Goal: Task Accomplishment & Management: Complete application form

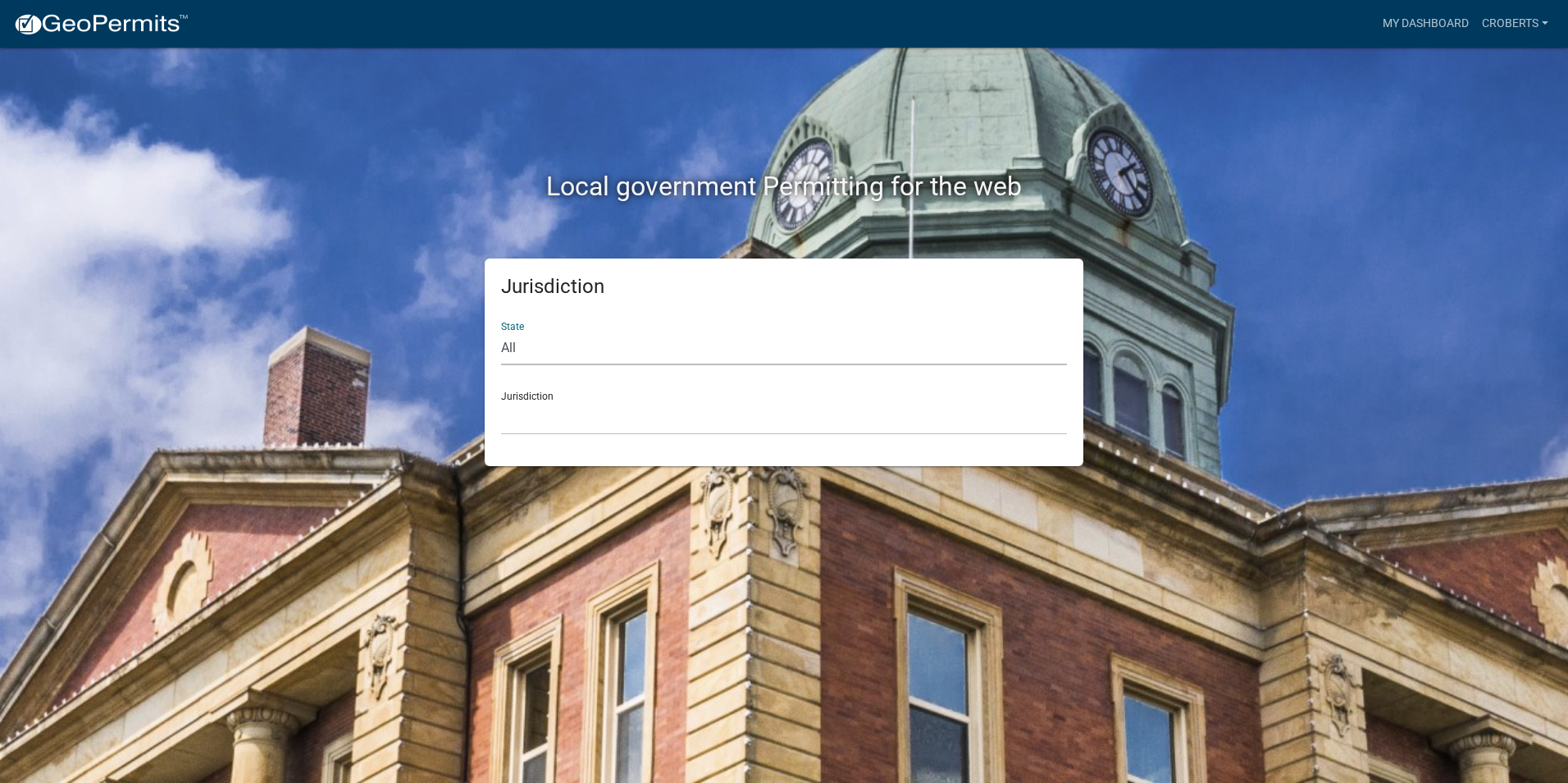
click at [501, 343] on select "All [US_STATE] [US_STATE] [US_STATE] [US_STATE] [US_STATE] [US_STATE] [US_STATE…" at bounding box center [784, 348] width 566 height 34
select select "[US_STATE]"
click at [501, 332] on select "All [US_STATE] [US_STATE] [US_STATE] [US_STATE] [US_STATE] [US_STATE] [US_STATE…" at bounding box center [784, 348] width 566 height 34
click at [527, 426] on select "[GEOGRAPHIC_DATA], [US_STATE][PERSON_NAME][GEOGRAPHIC_DATA], [US_STATE][PERSON_…" at bounding box center [784, 418] width 566 height 34
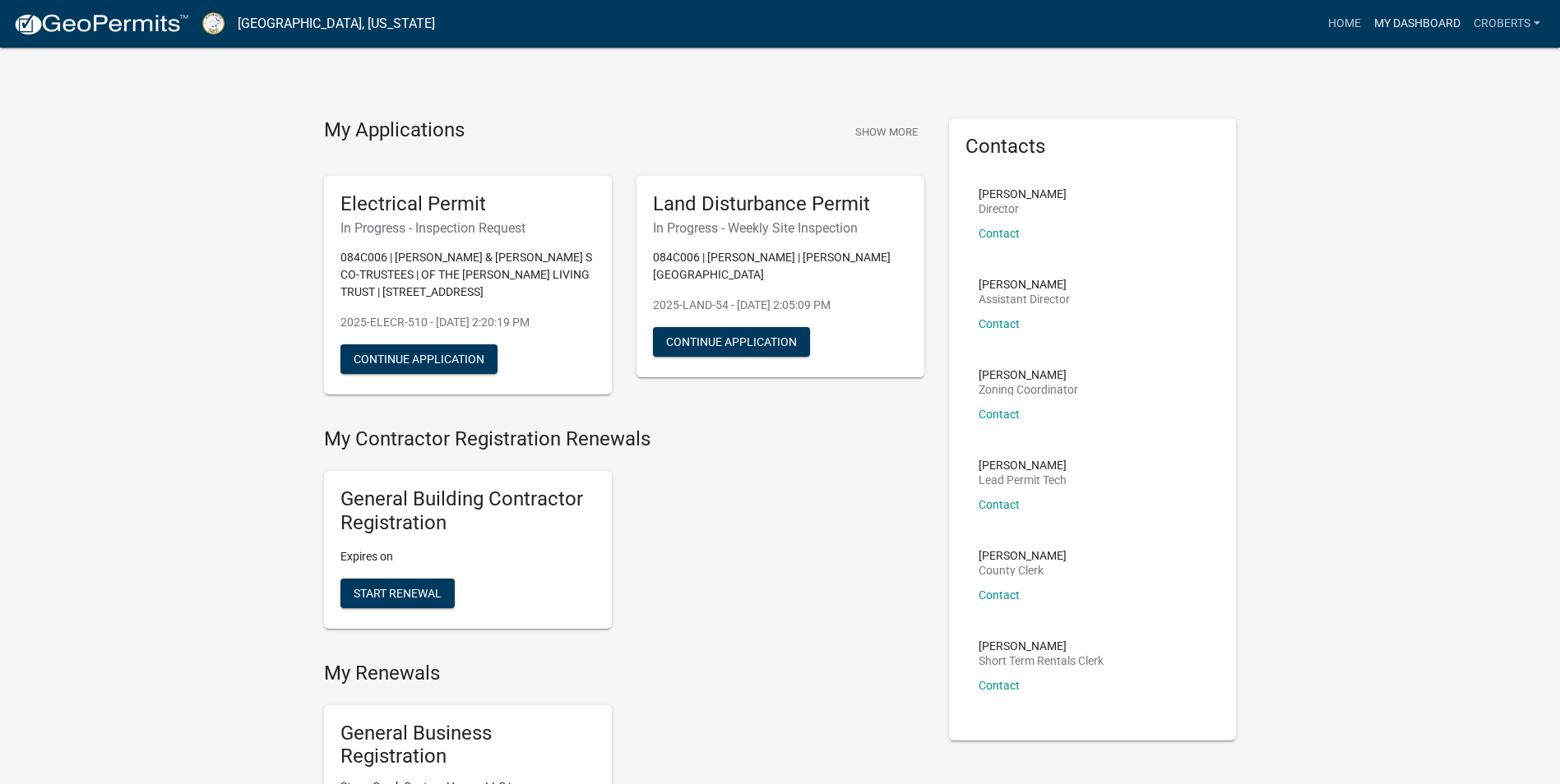
click at [1395, 21] on link "My Dashboard" at bounding box center [1417, 23] width 99 height 31
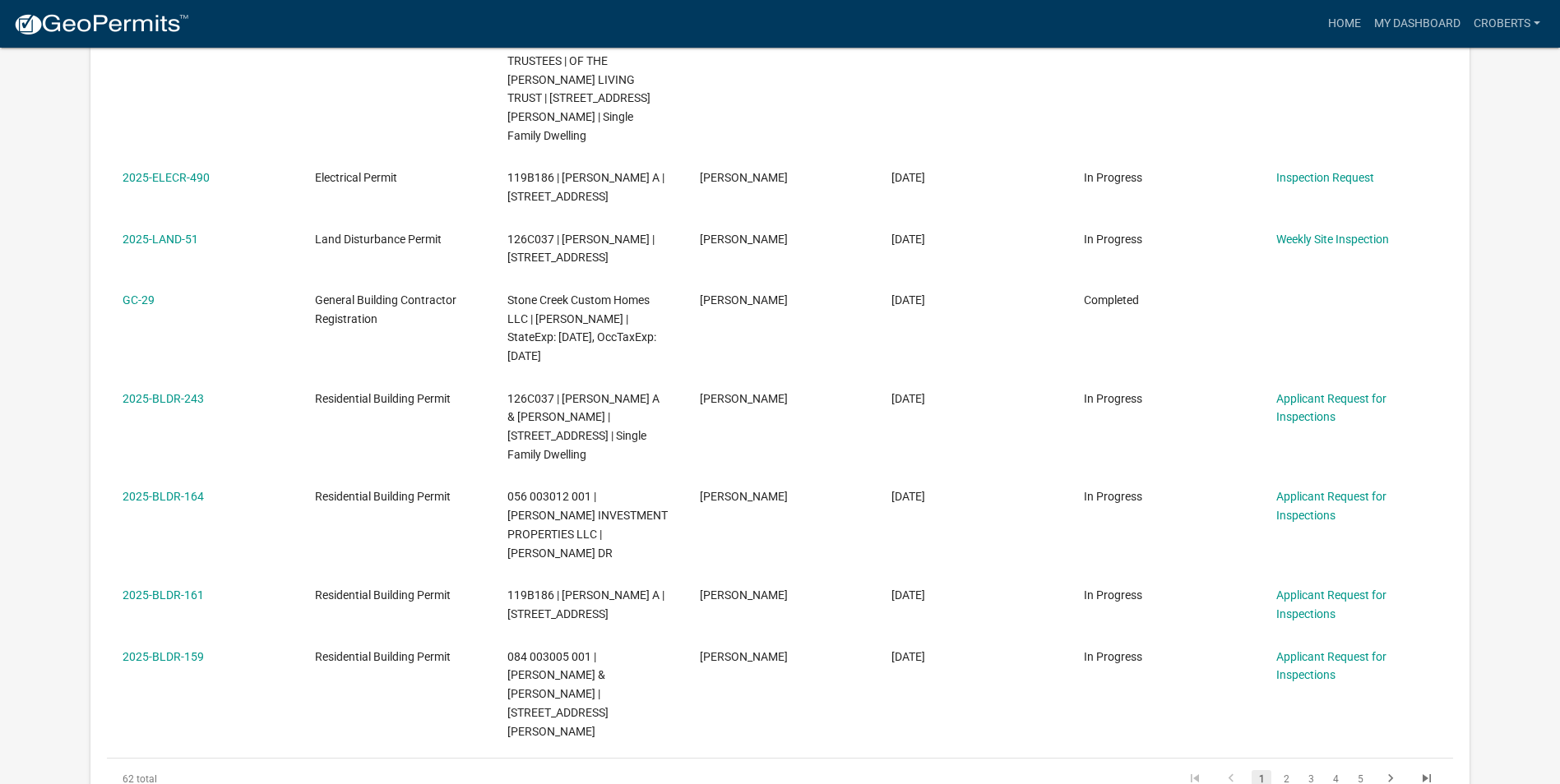
scroll to position [626, 0]
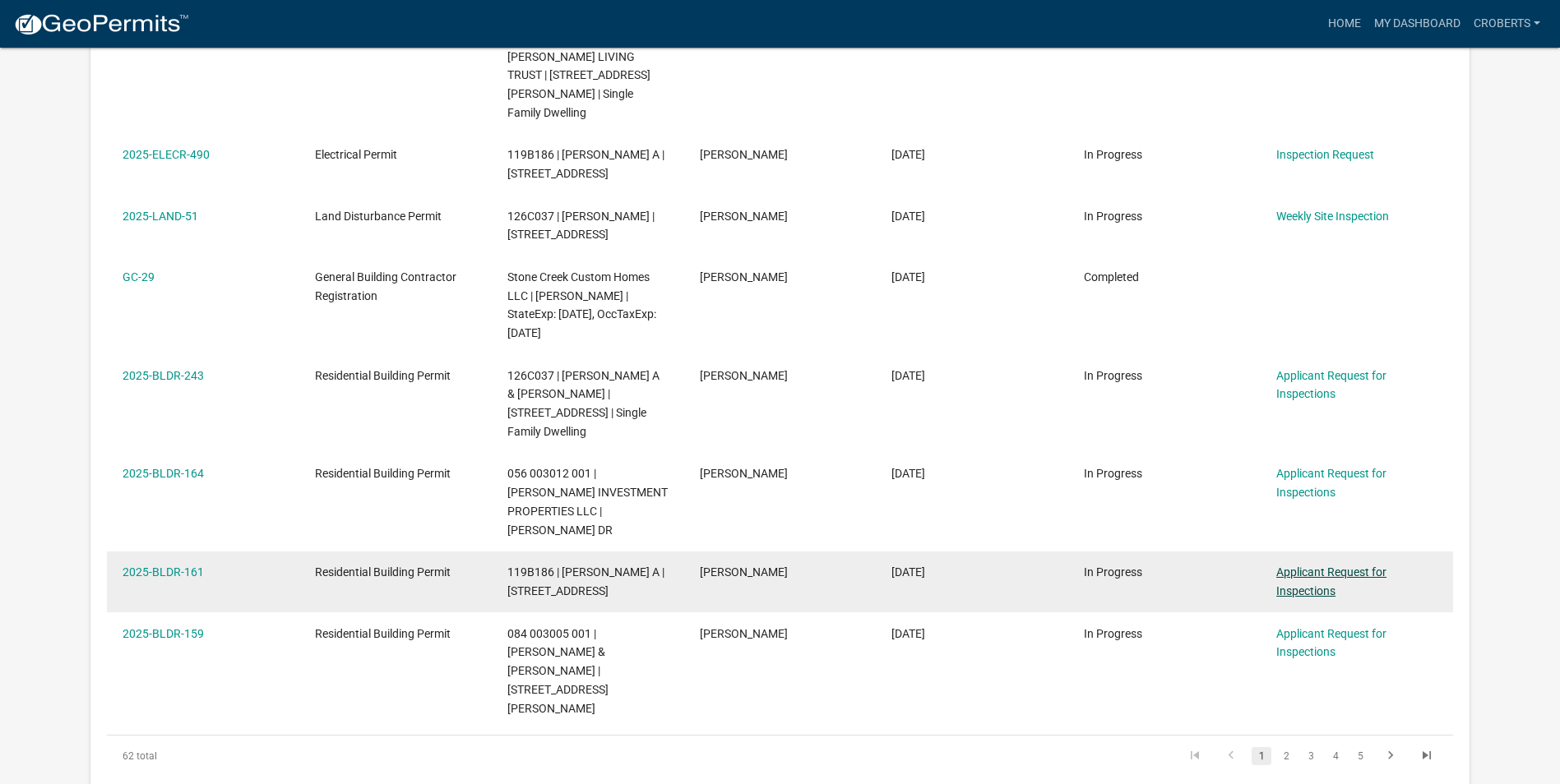
click at [1319, 565] on link "Applicant Request for Inspections" at bounding box center [1331, 581] width 110 height 32
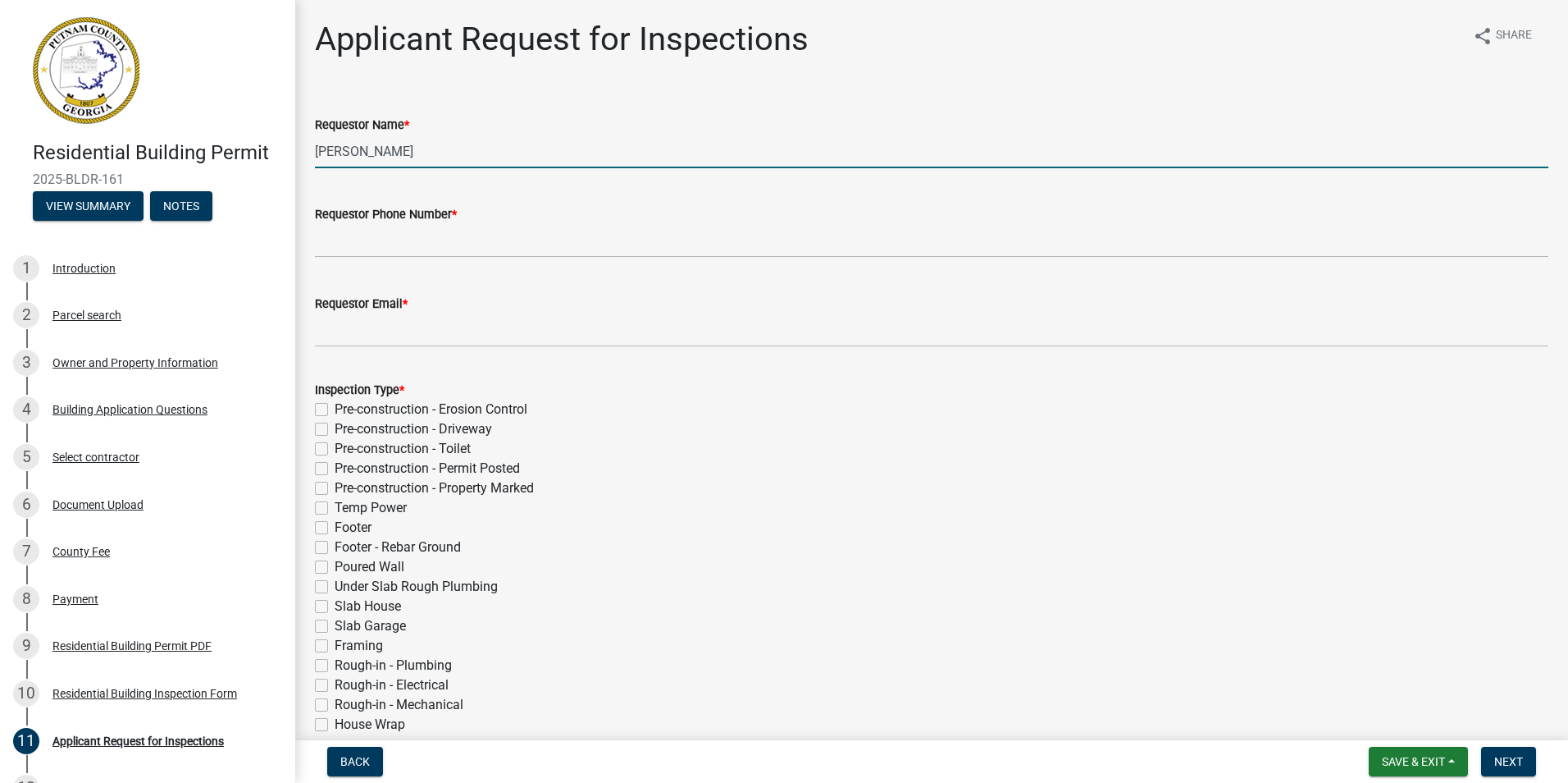
click at [434, 147] on input "[PERSON_NAME]" at bounding box center [932, 151] width 1233 height 34
type input "M"
type input "[PERSON_NAME]"
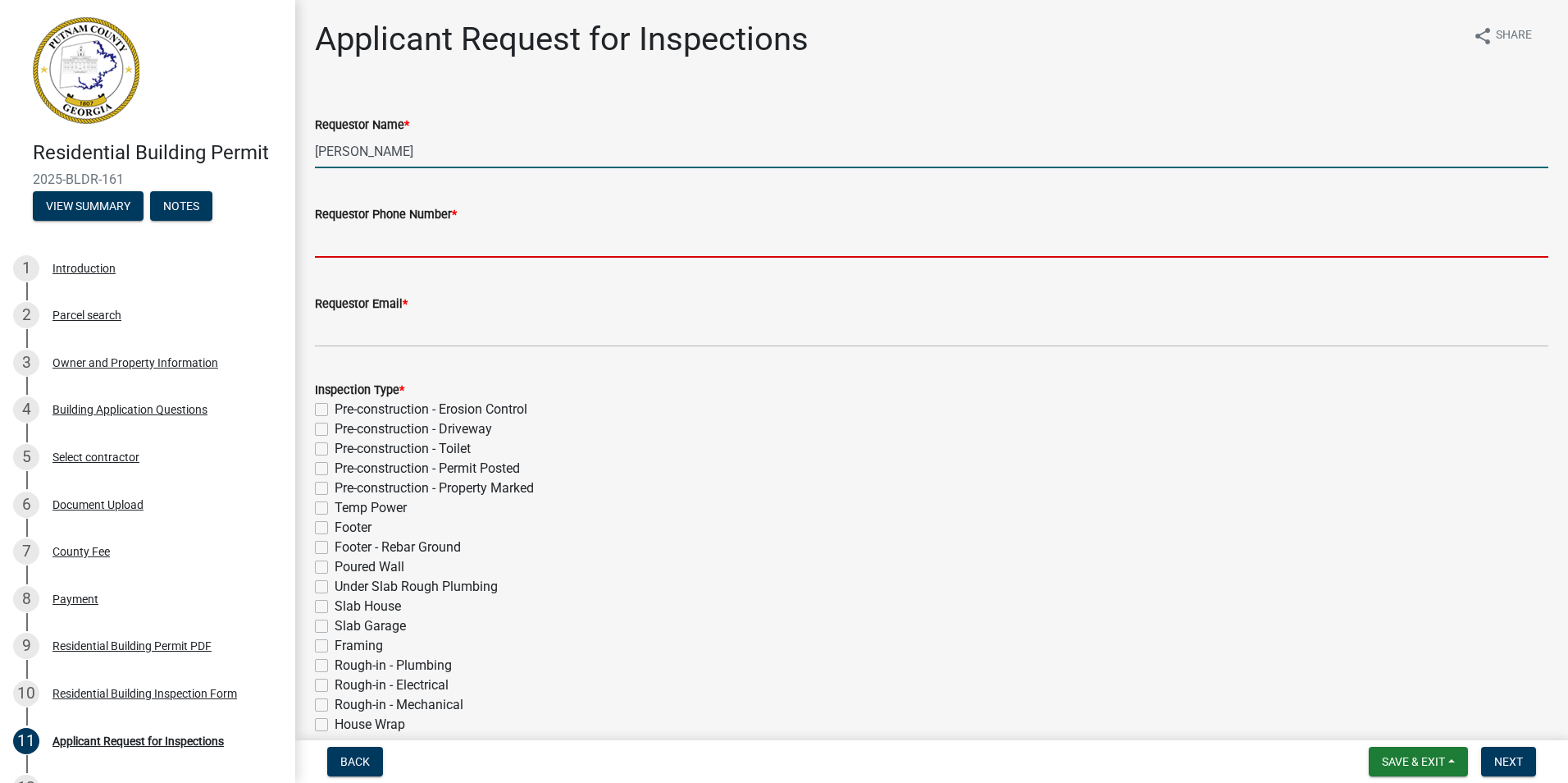
type input "7064730170"
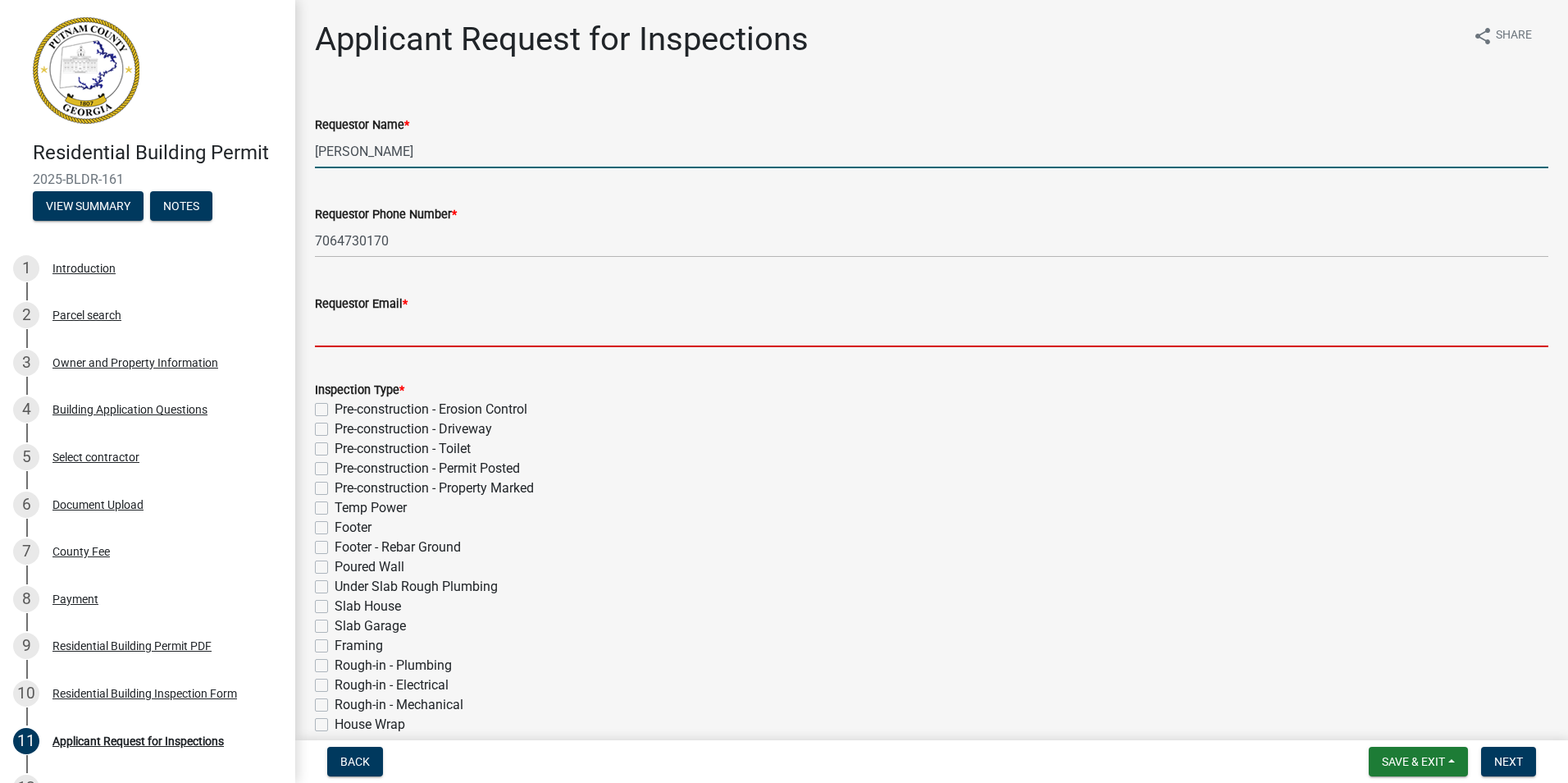
type input "[EMAIL_ADDRESS][DOMAIN_NAME]"
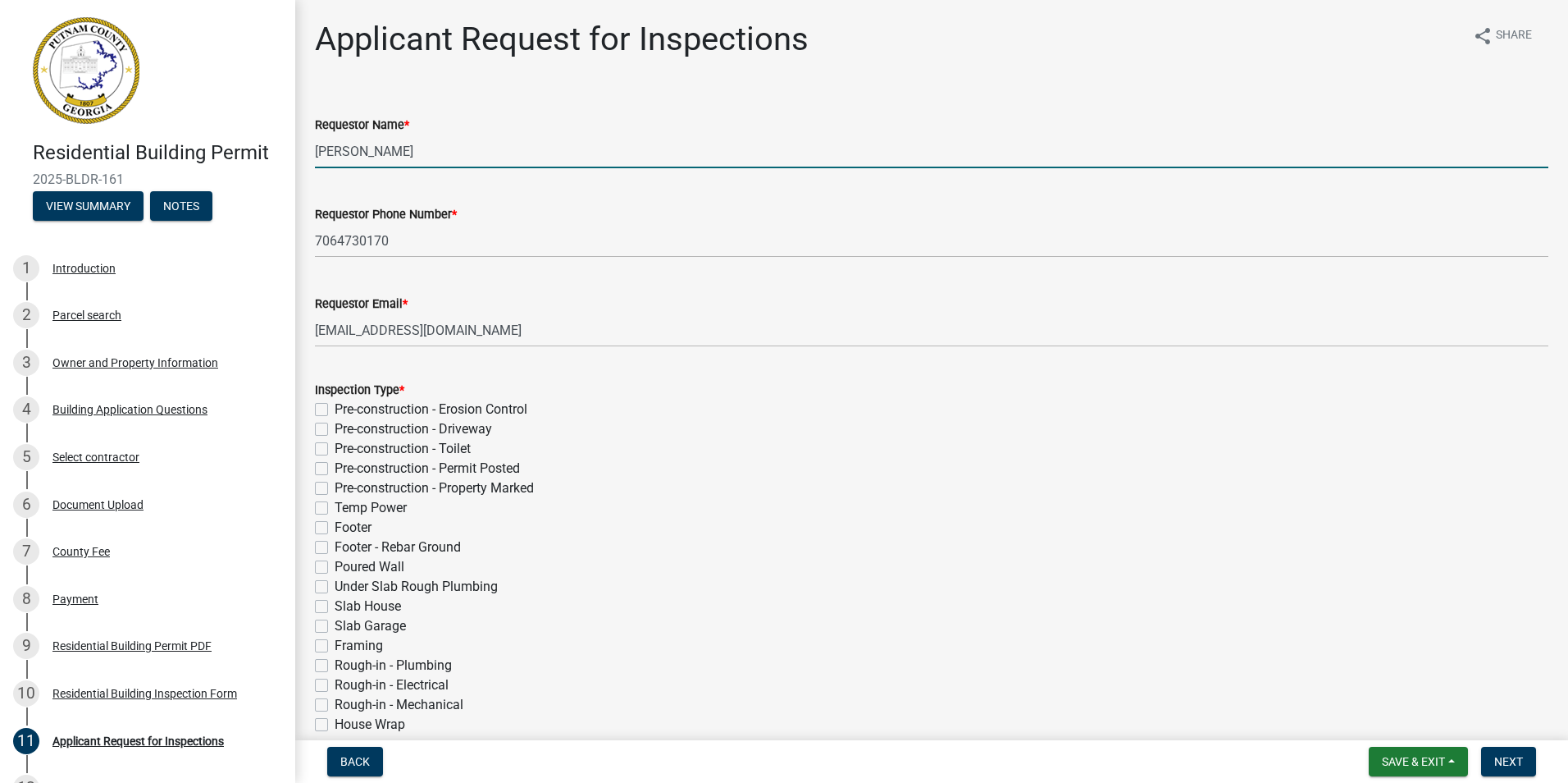
type input "[DATE]"
select select "9"
select select "2025"
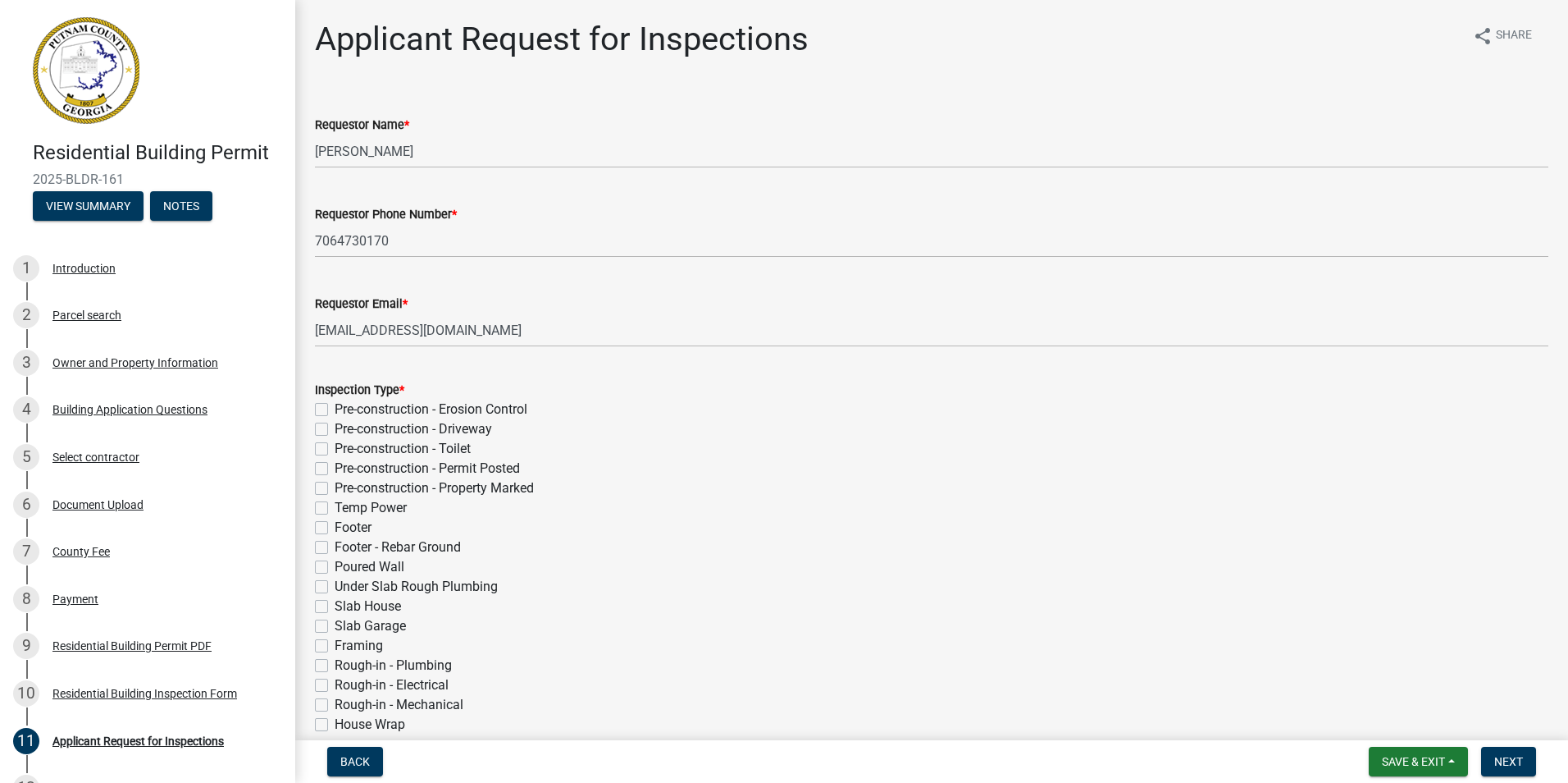
scroll to position [520, 0]
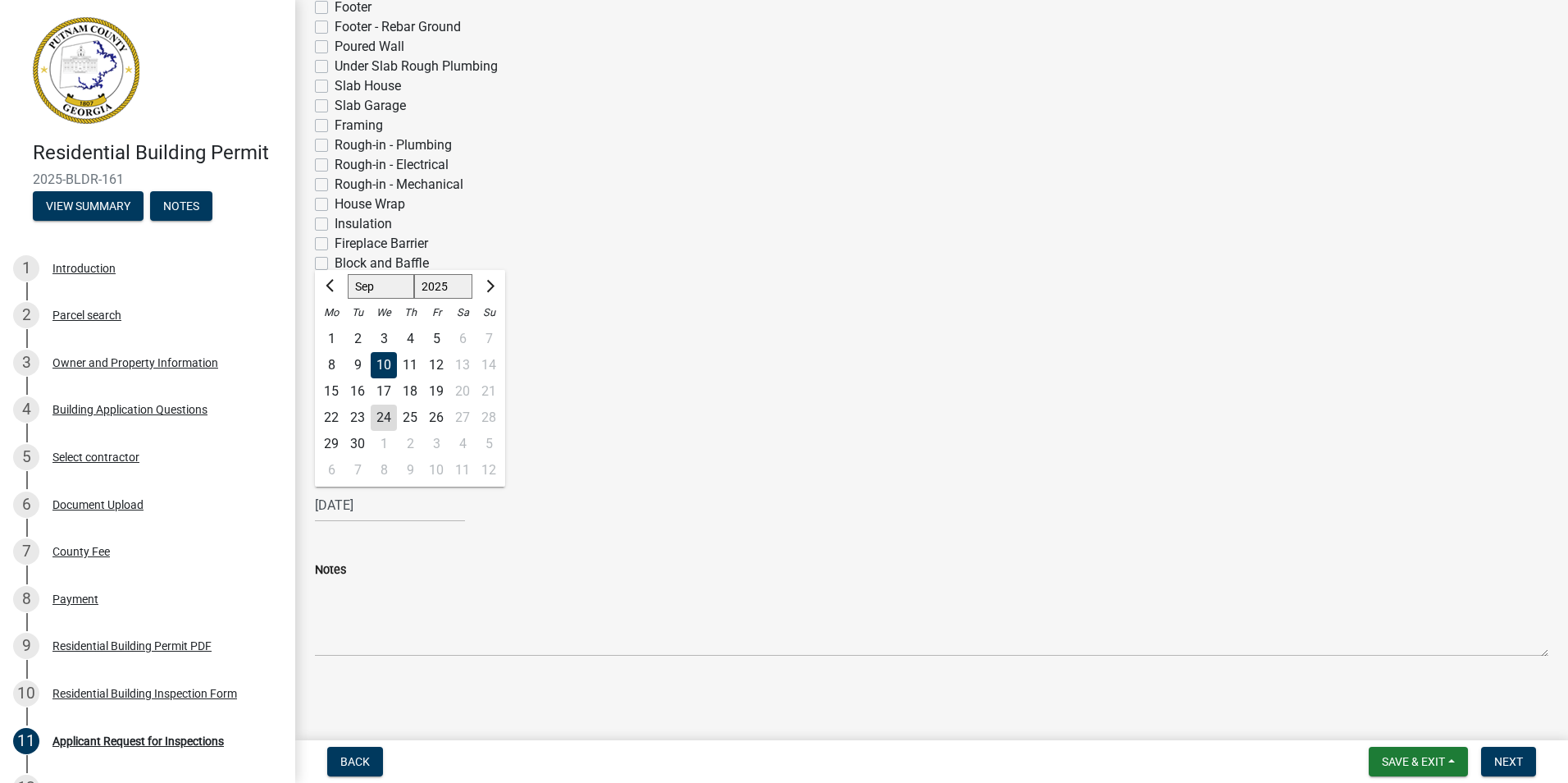
click at [381, 415] on div "24" at bounding box center [383, 417] width 26 height 26
type input "[DATE]"
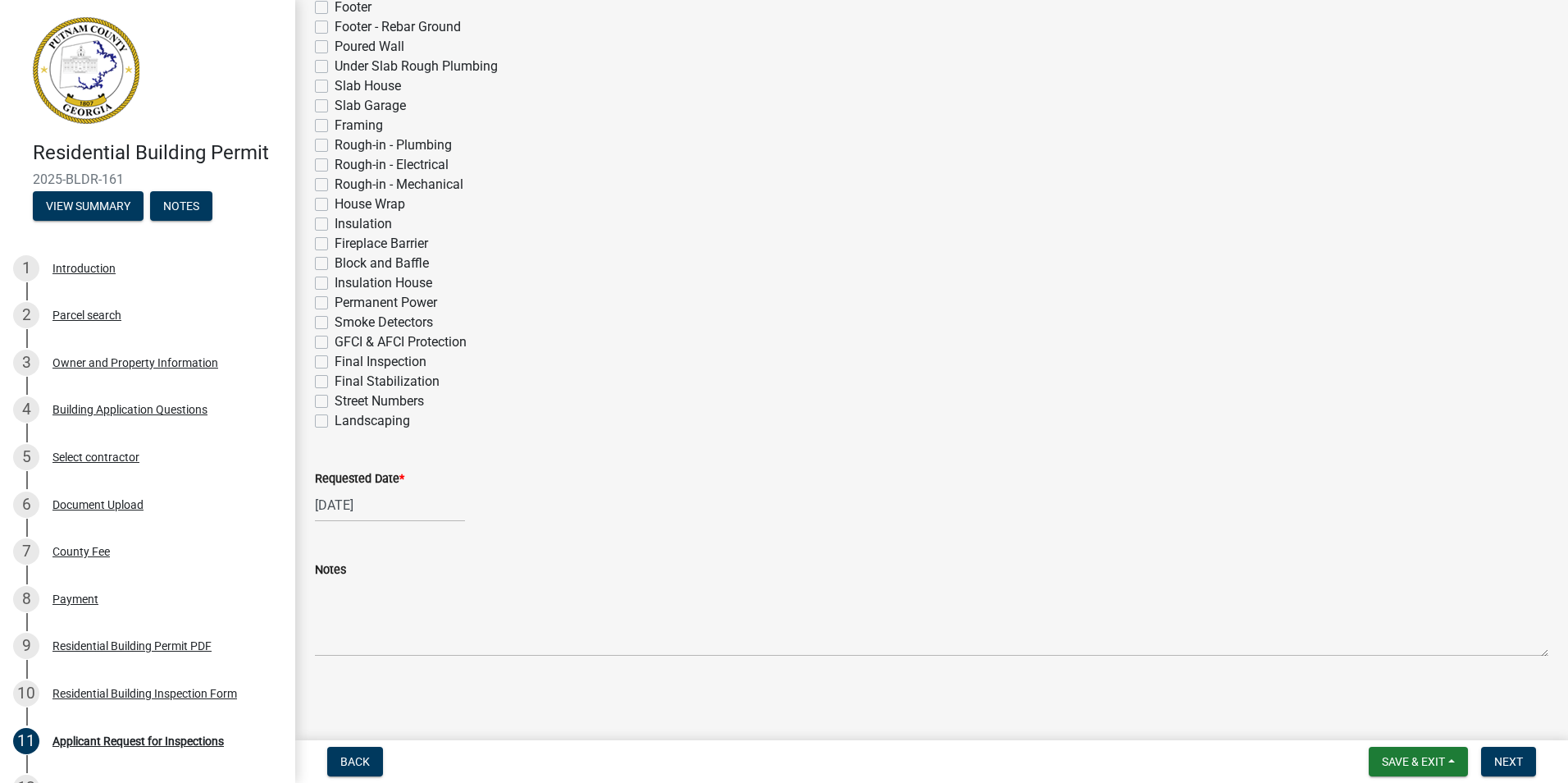
click at [335, 226] on label "Insulation" at bounding box center [363, 224] width 57 height 19
click at [335, 225] on input "Insulation" at bounding box center [339, 219] width 11 height 11
checkbox input "true"
checkbox input "false"
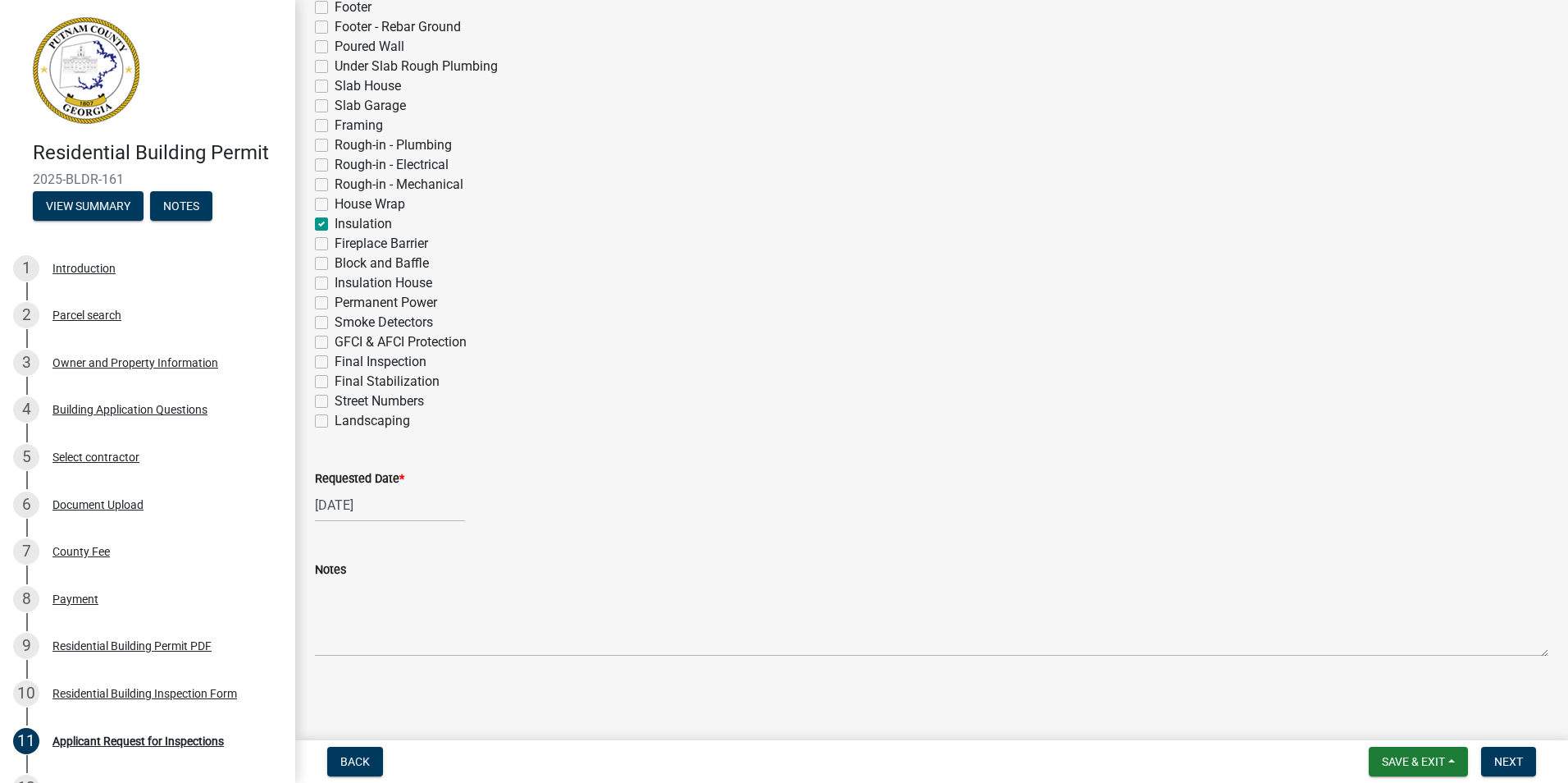
checkbox input "false"
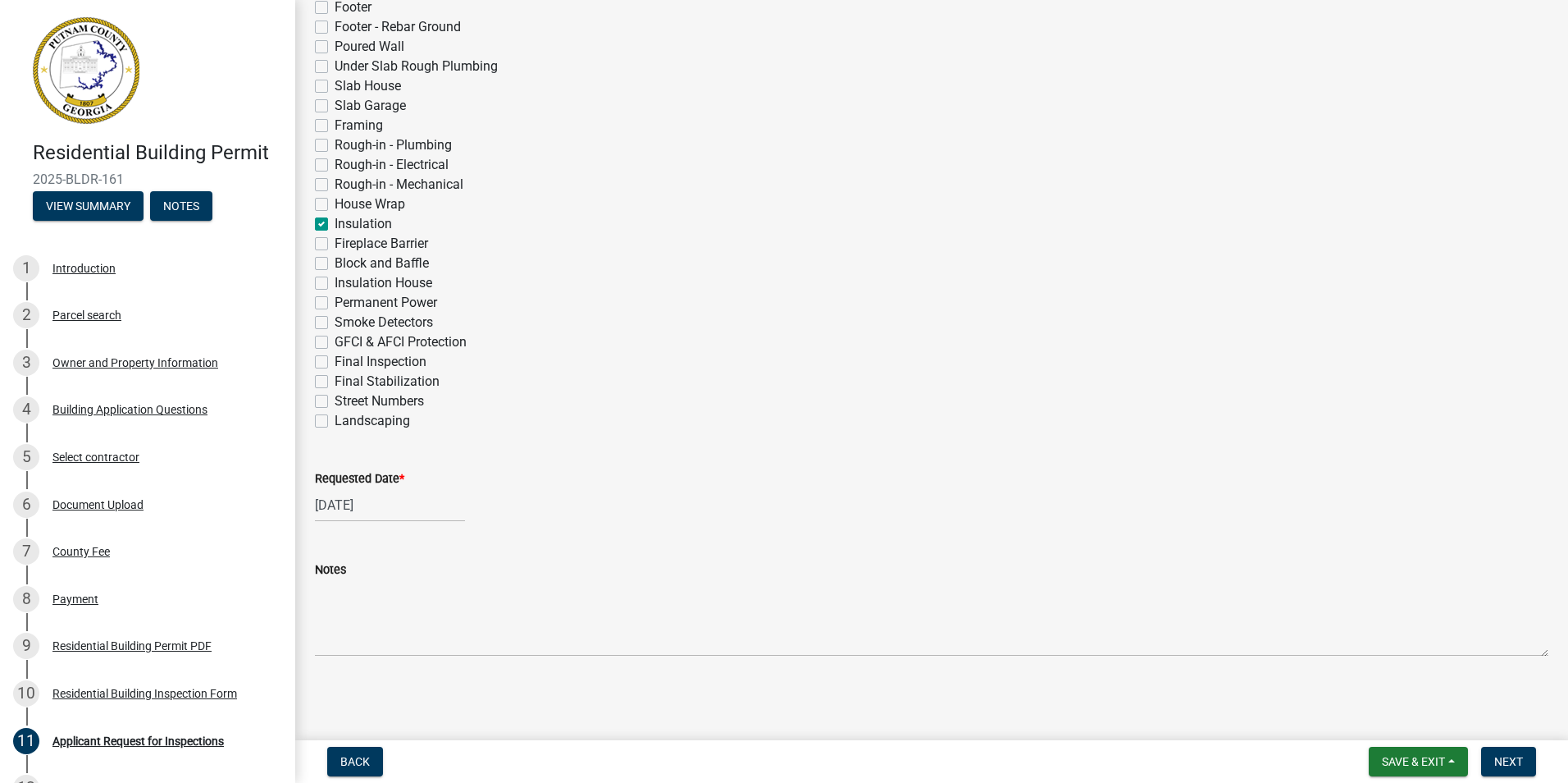
checkbox input "false"
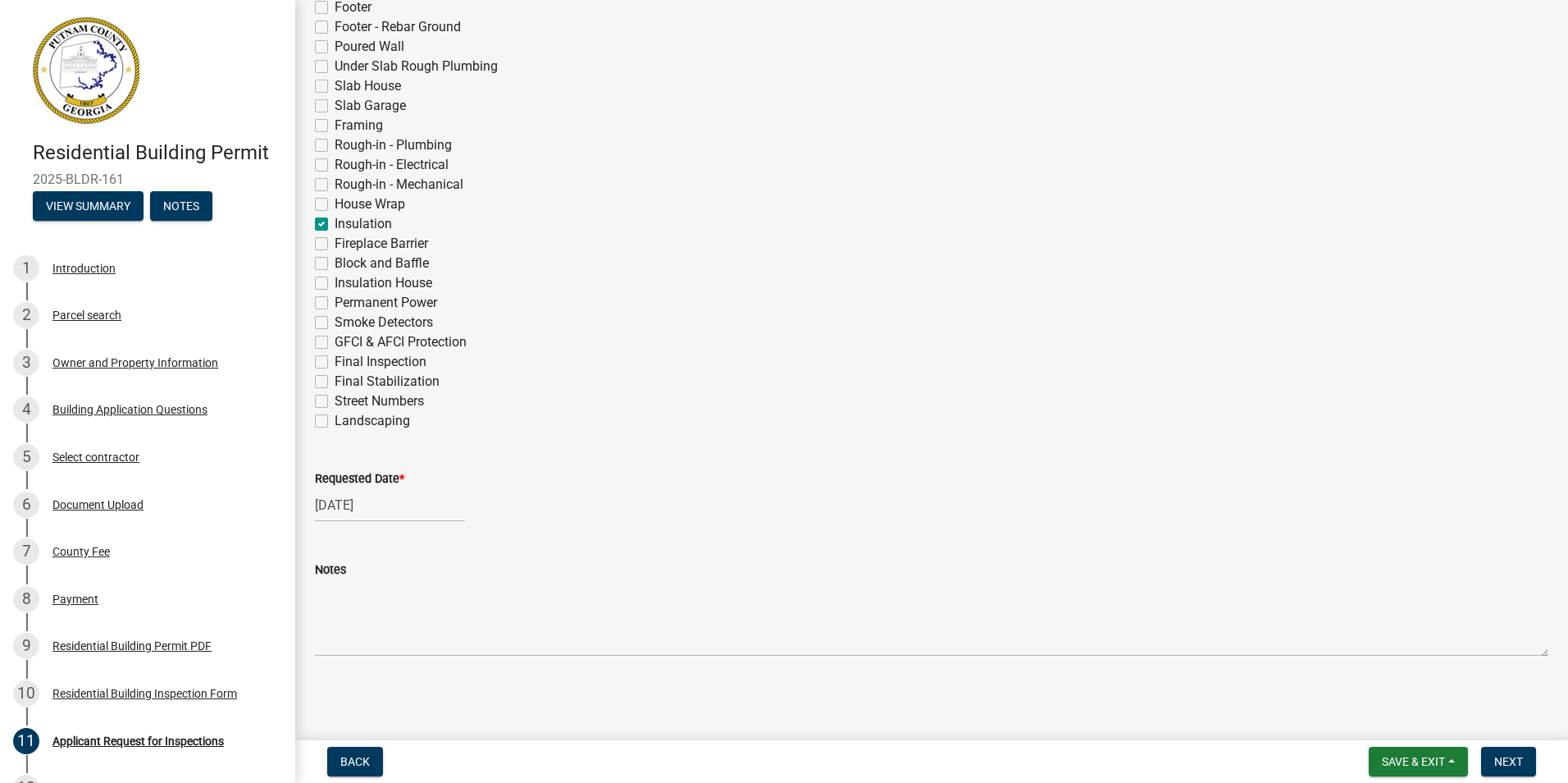
checkbox input "false"
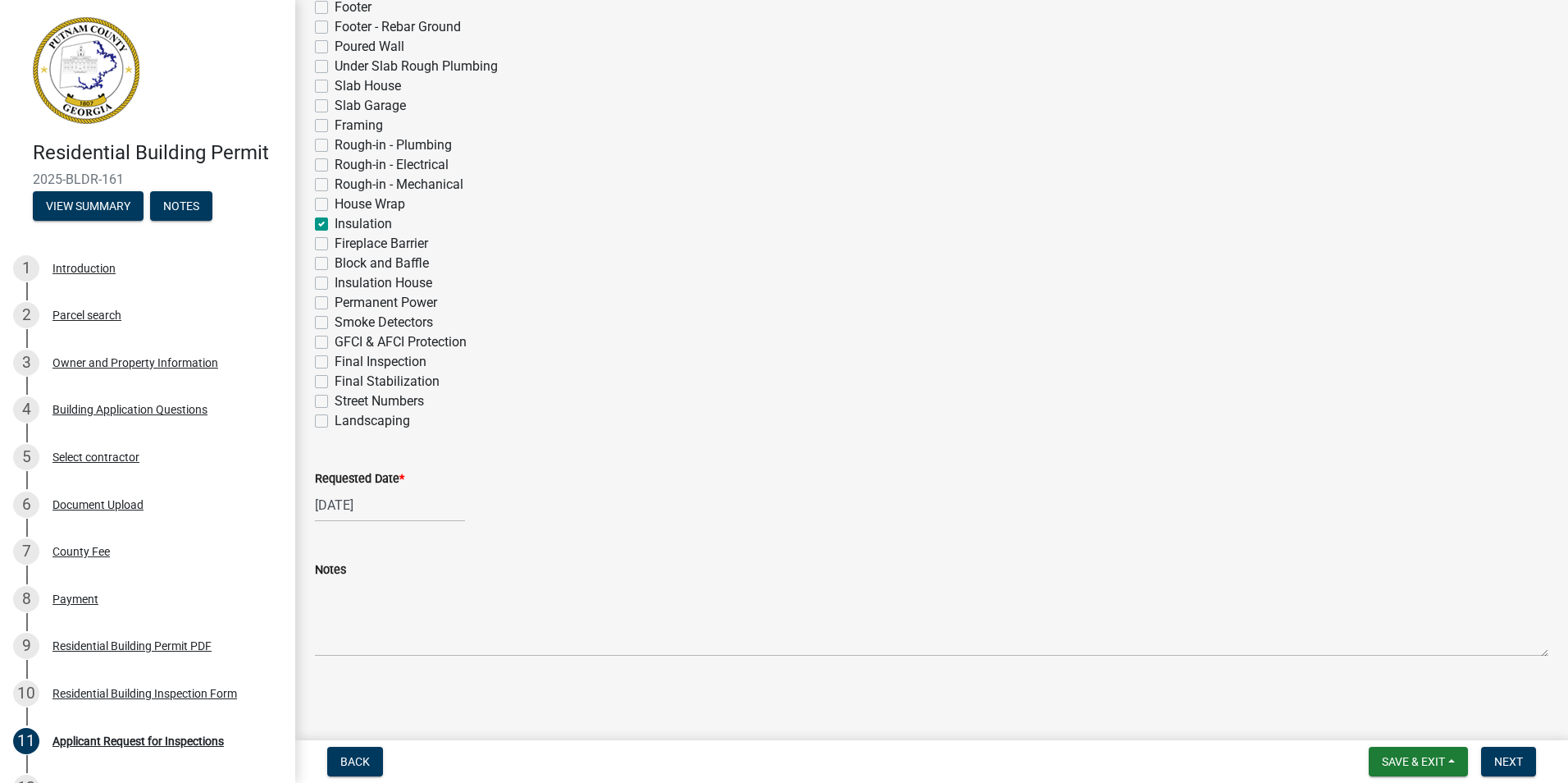
checkbox input "true"
checkbox input "false"
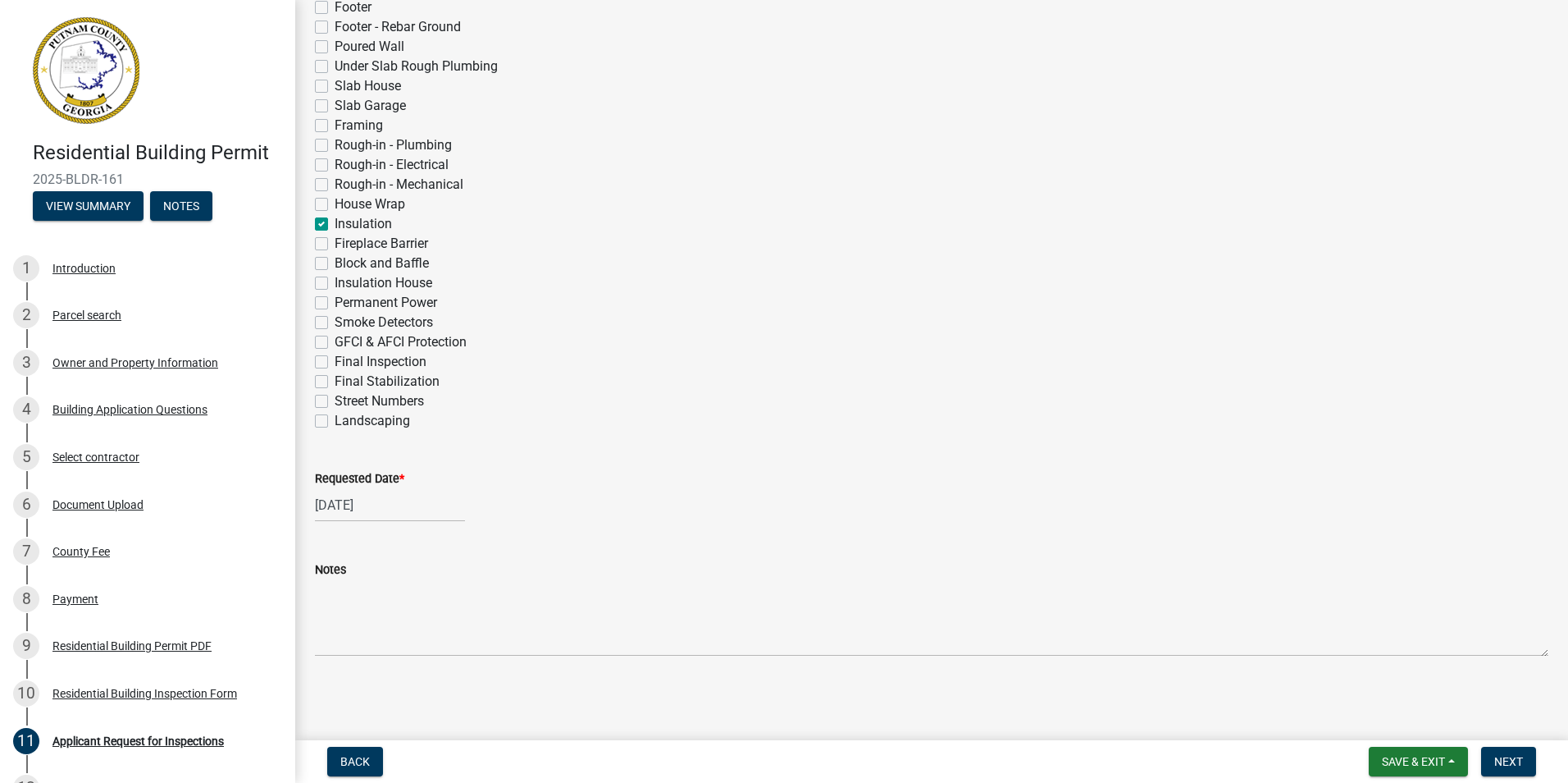
checkbox input "false"
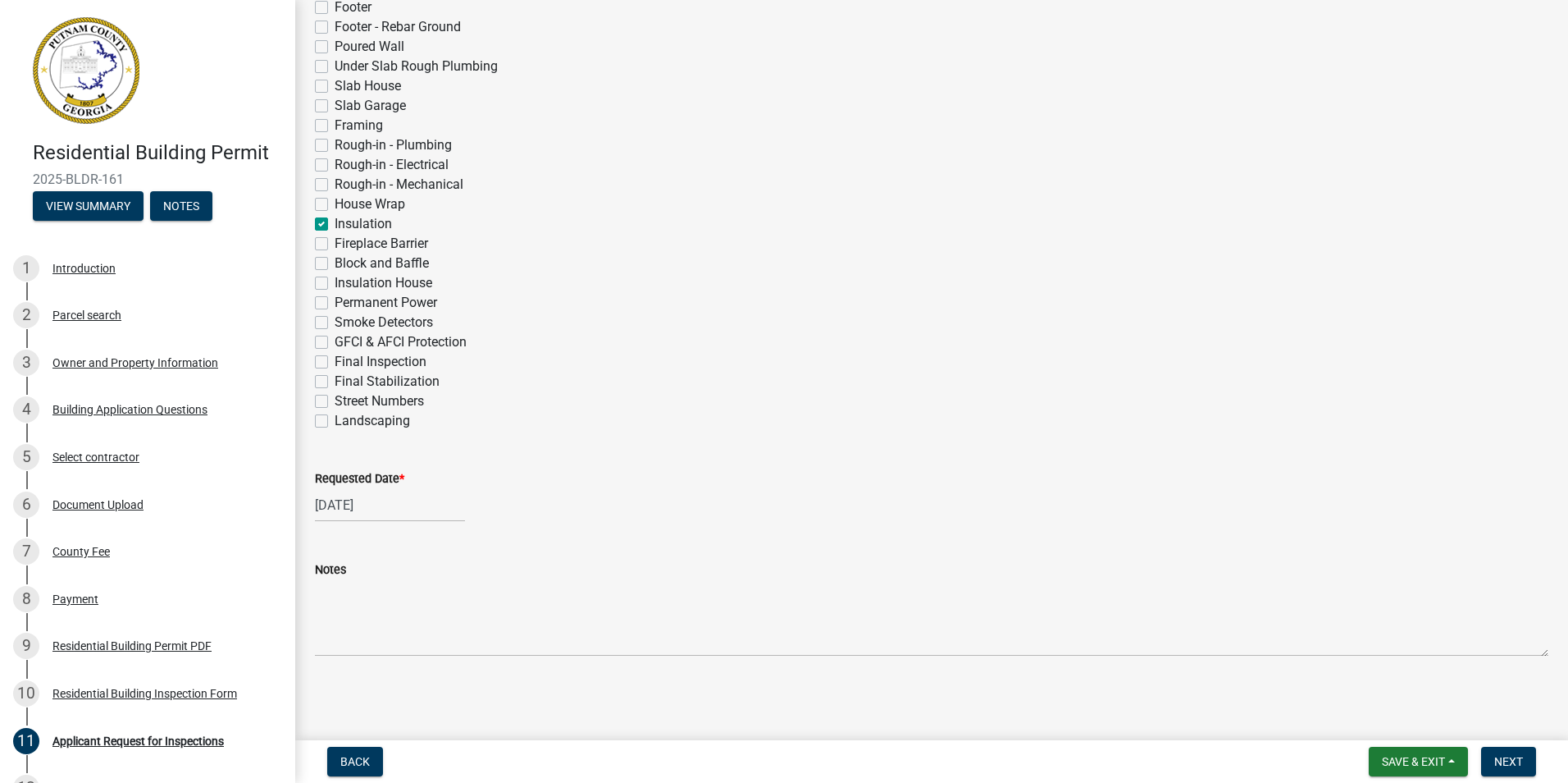
checkbox input "false"
click at [335, 279] on label "Insulation House" at bounding box center [383, 283] width 98 height 19
click at [335, 279] on input "Insulation House" at bounding box center [339, 278] width 11 height 11
checkbox input "true"
checkbox input "false"
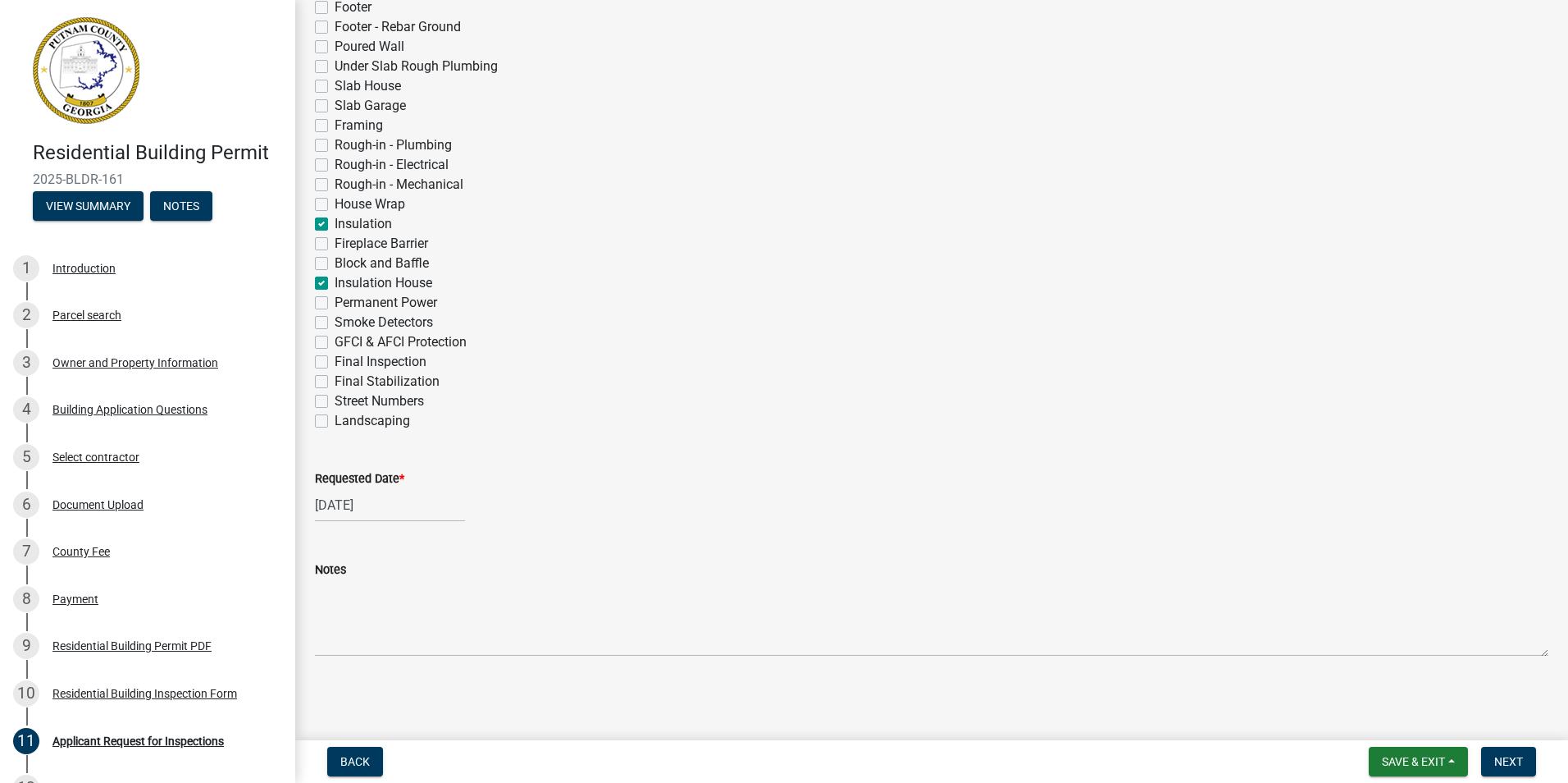
checkbox input "false"
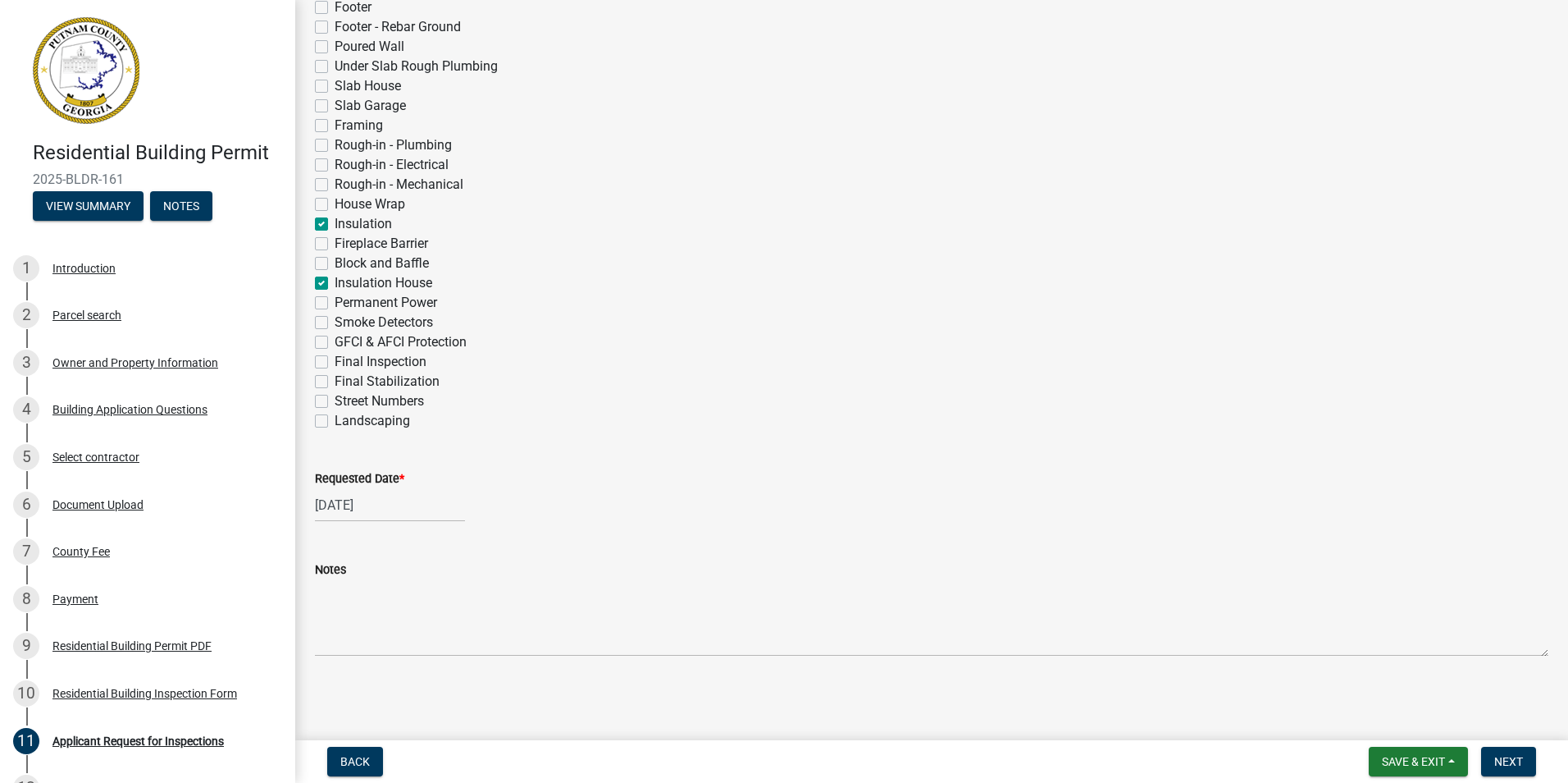
checkbox input "false"
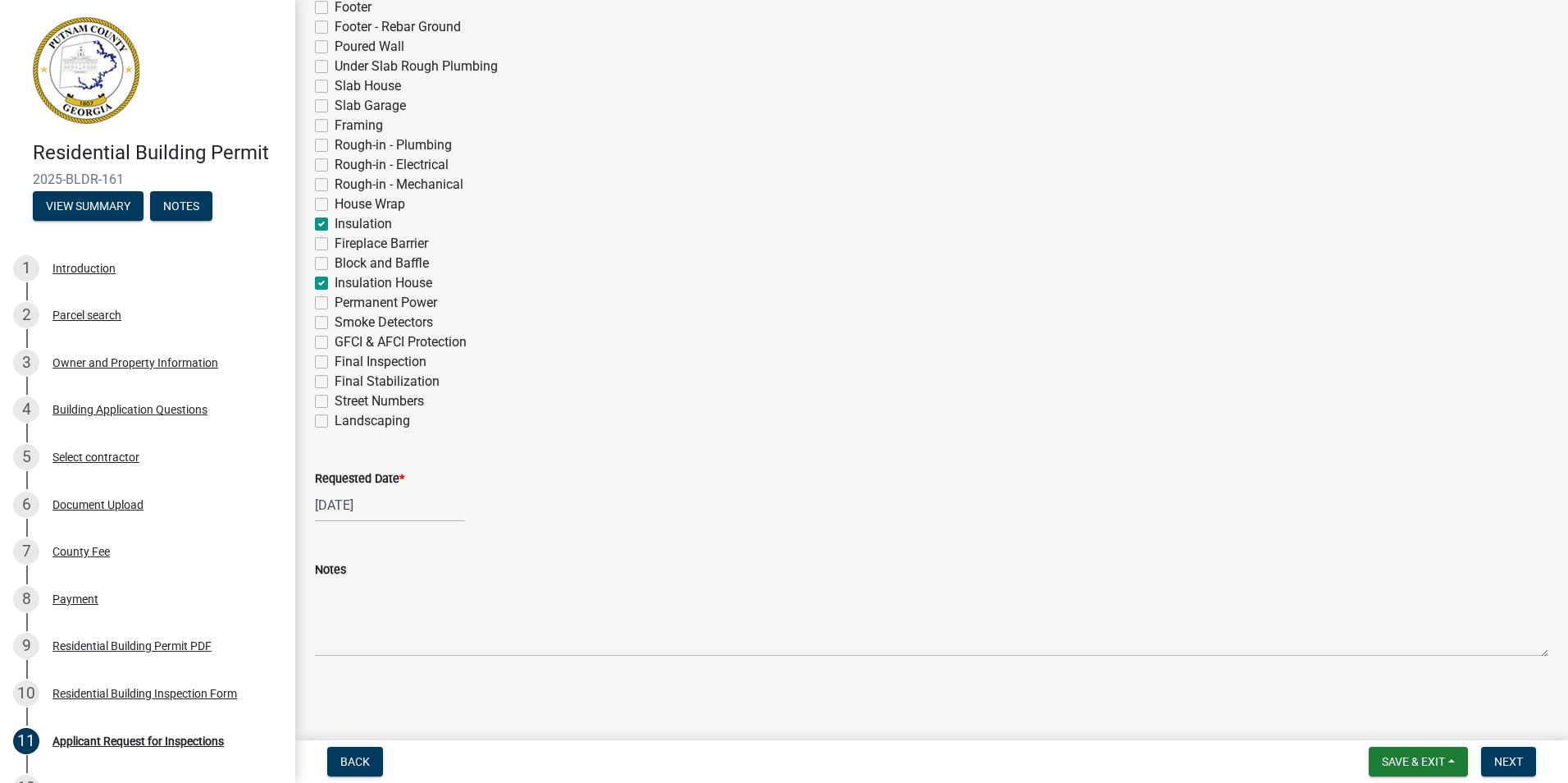
checkbox input "false"
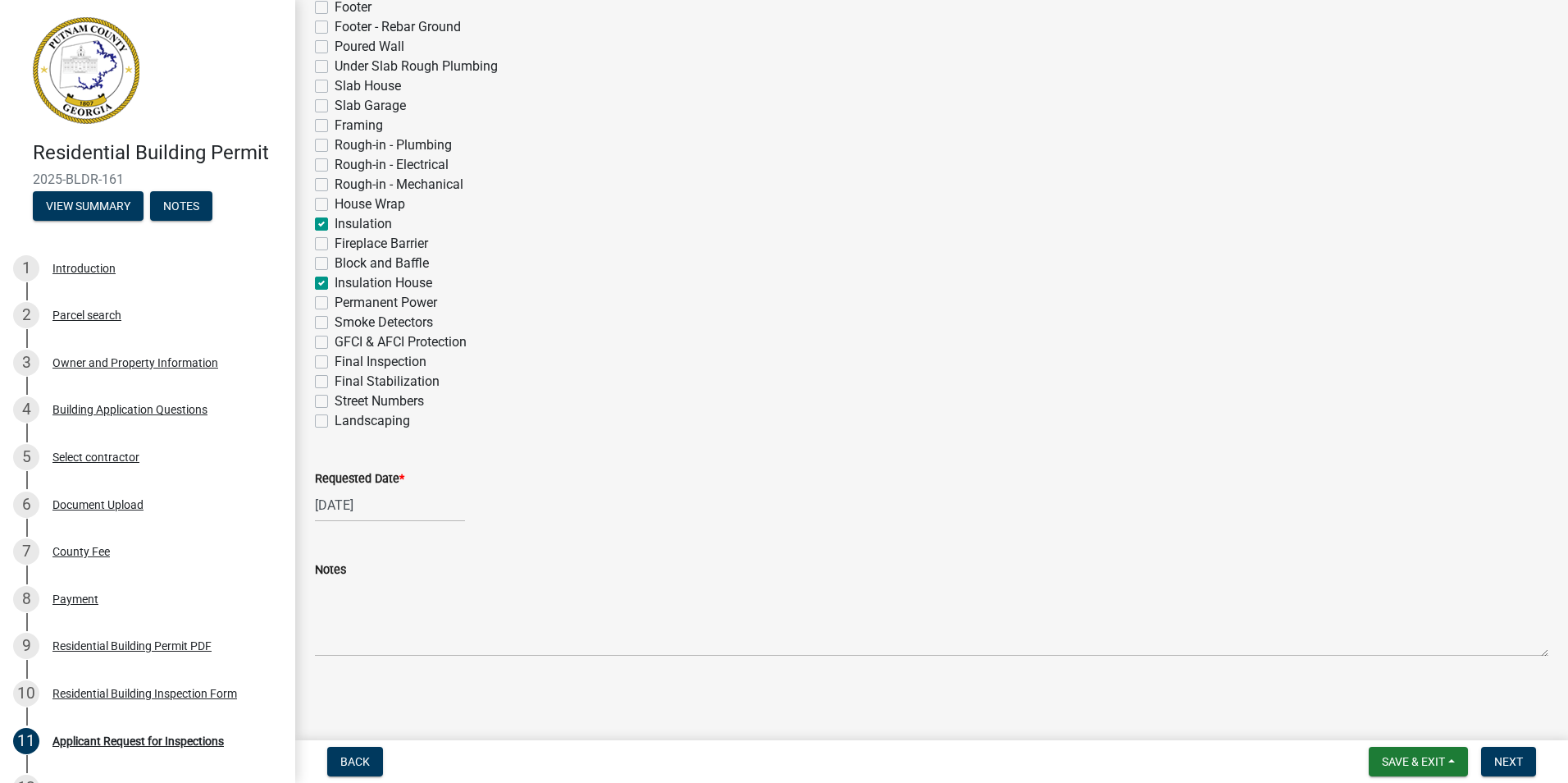
checkbox input "false"
checkbox input "true"
checkbox input "false"
checkbox input "true"
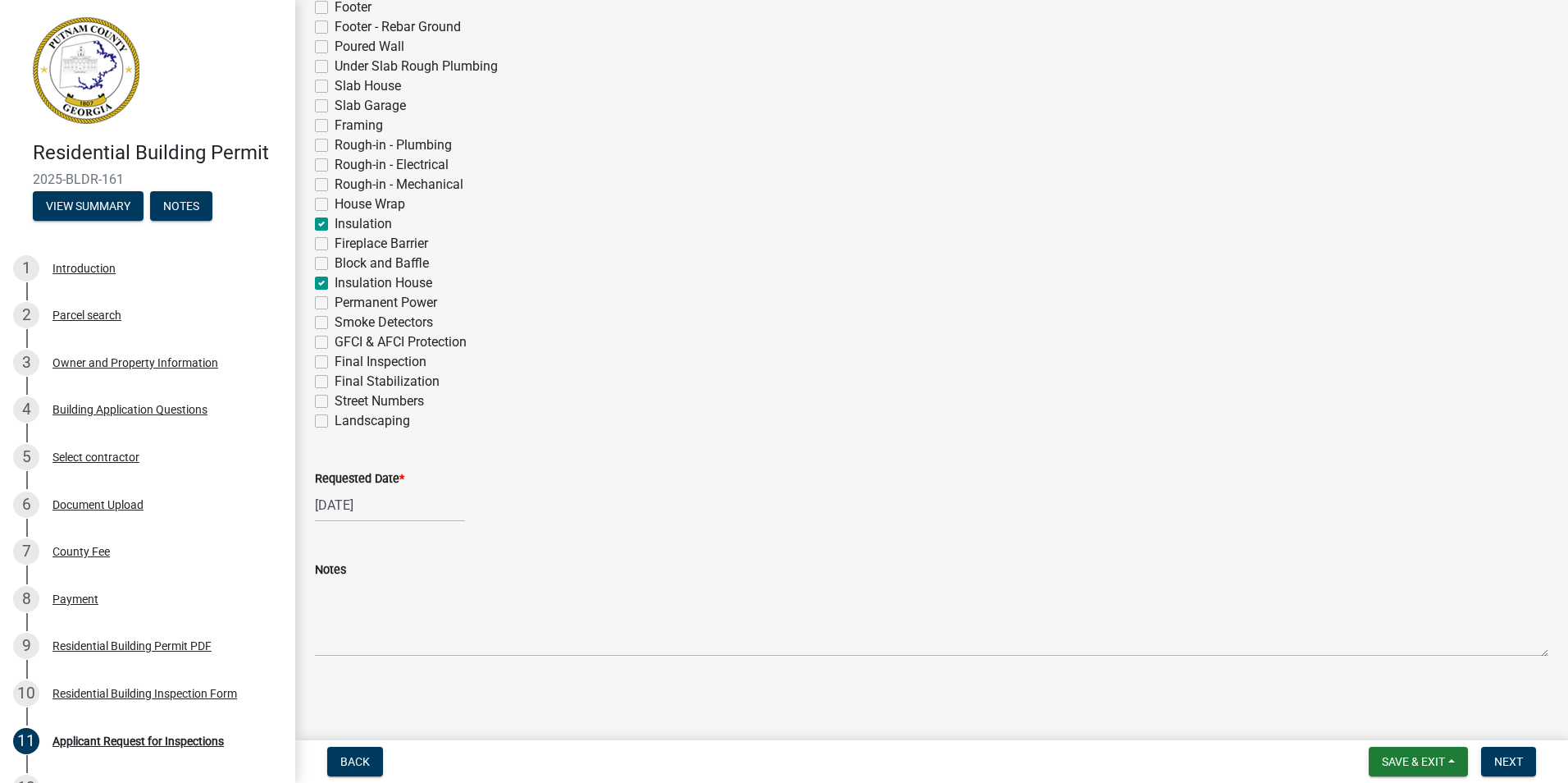
checkbox input "false"
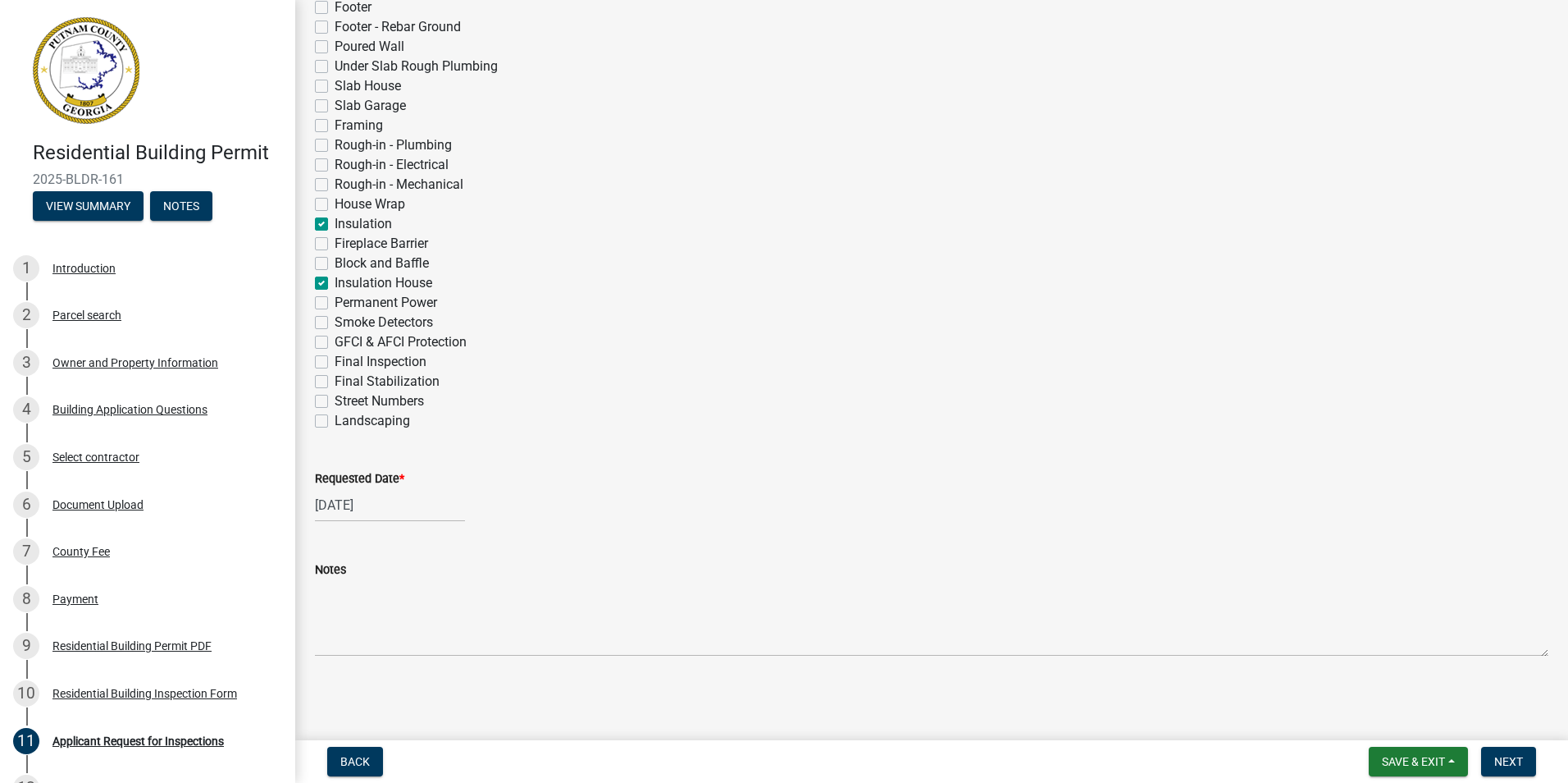
checkbox input "false"
click at [1508, 761] on span "Next" at bounding box center [1509, 762] width 29 height 14
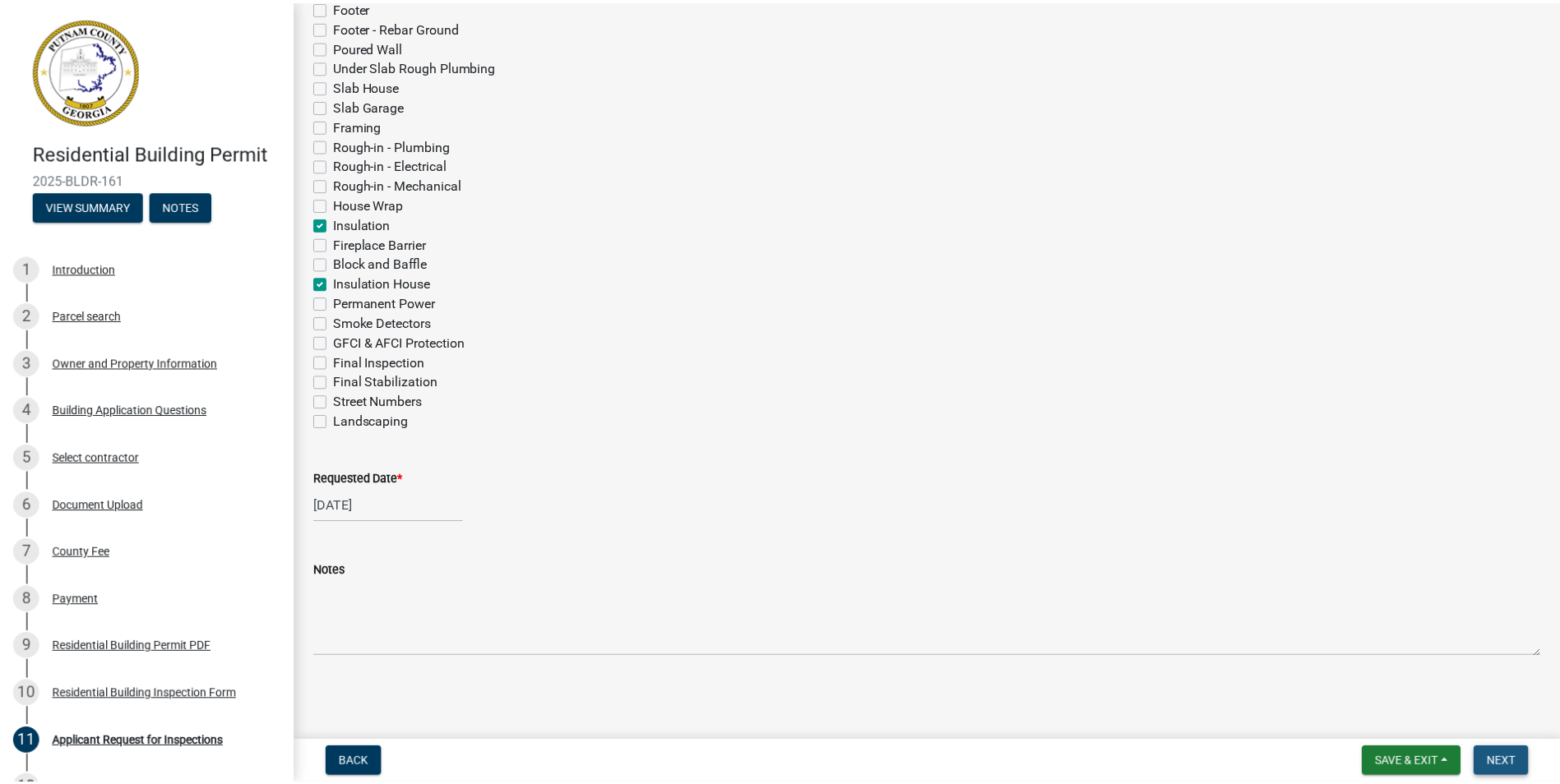
scroll to position [0, 0]
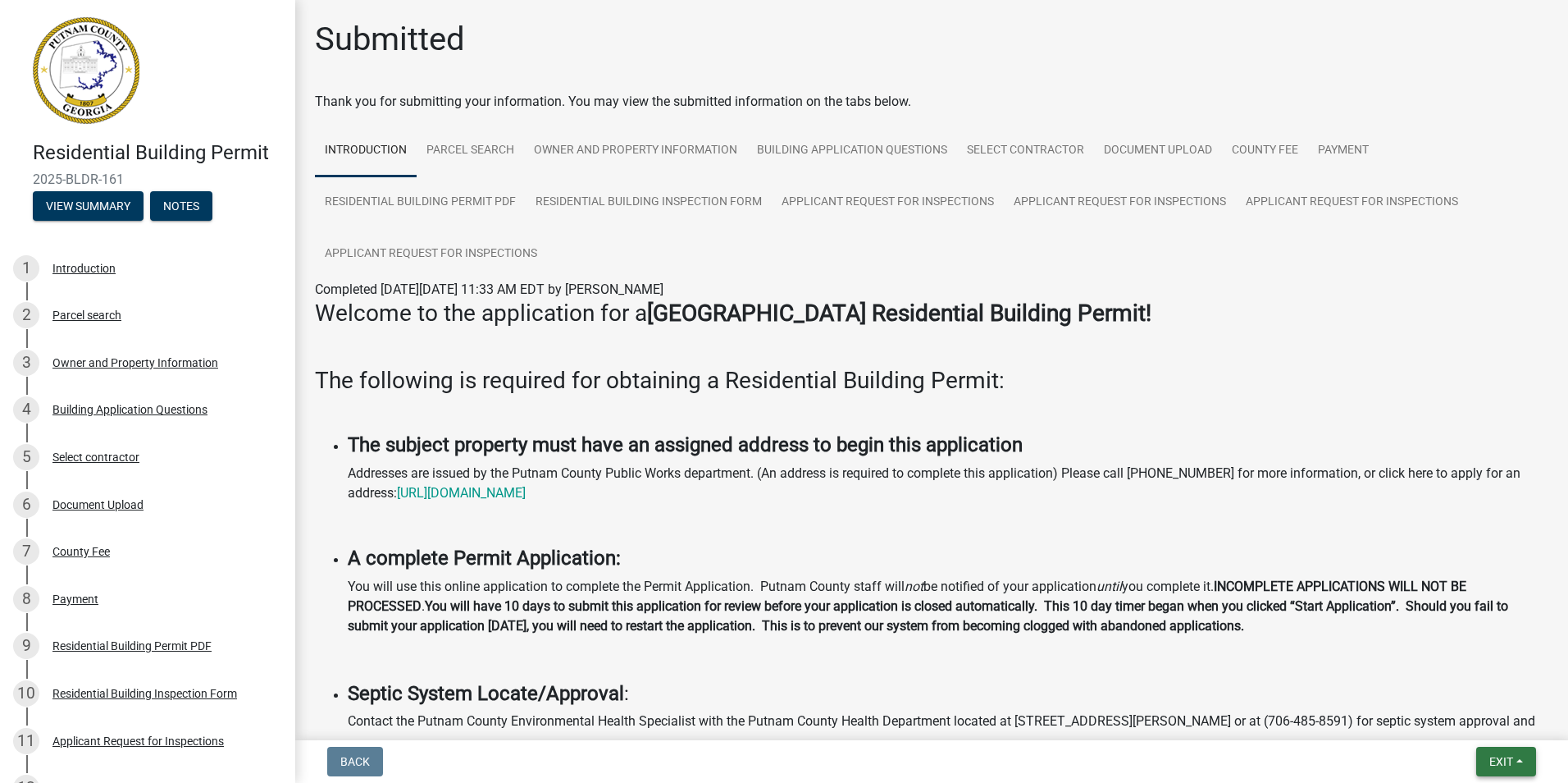
click at [1508, 761] on span "Exit" at bounding box center [1501, 762] width 24 height 14
click at [1476, 714] on button "Save & Exit" at bounding box center [1470, 719] width 131 height 40
